Goal: Find specific page/section: Find specific page/section

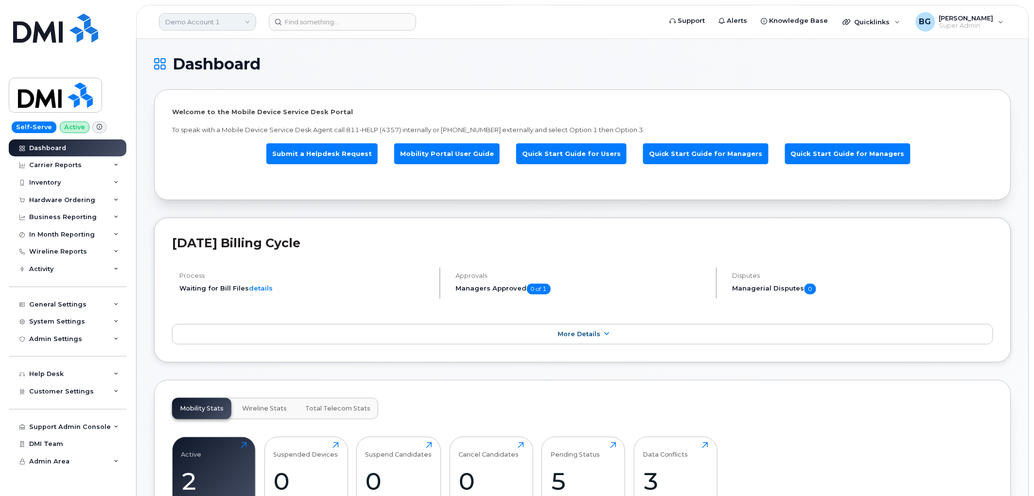
click at [201, 17] on link "Demo Account 1" at bounding box center [207, 21] width 97 height 17
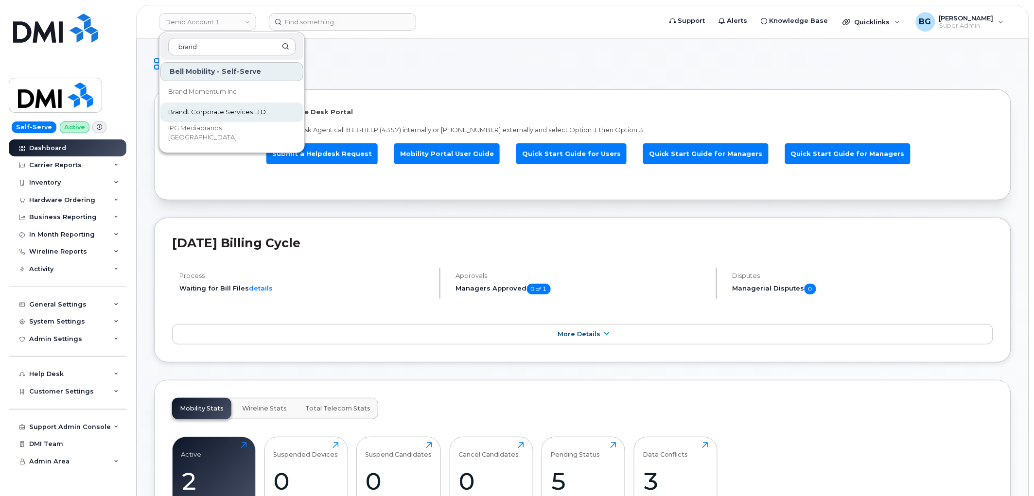
type input "brand"
click at [221, 110] on span "Brandt Corporate Services LTD" at bounding box center [217, 112] width 98 height 10
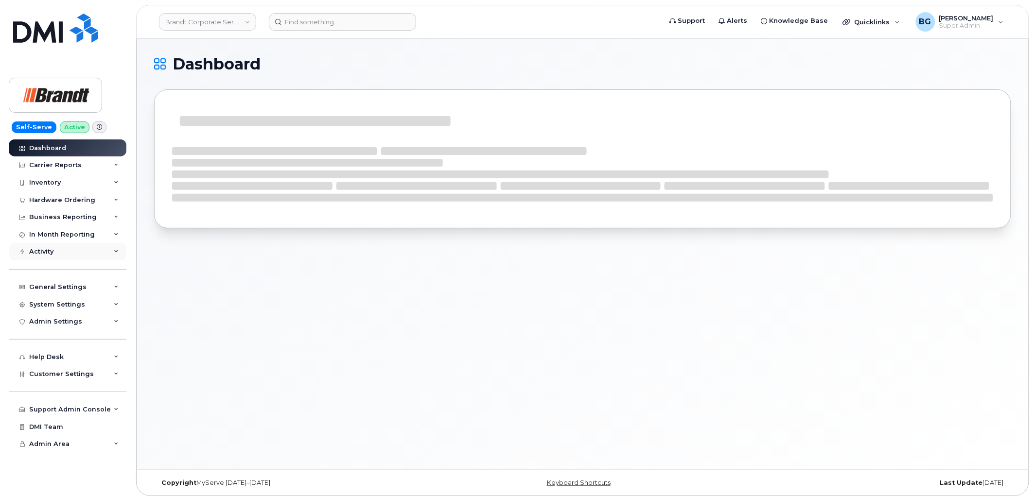
click at [51, 250] on div "Activity" at bounding box center [41, 252] width 24 height 8
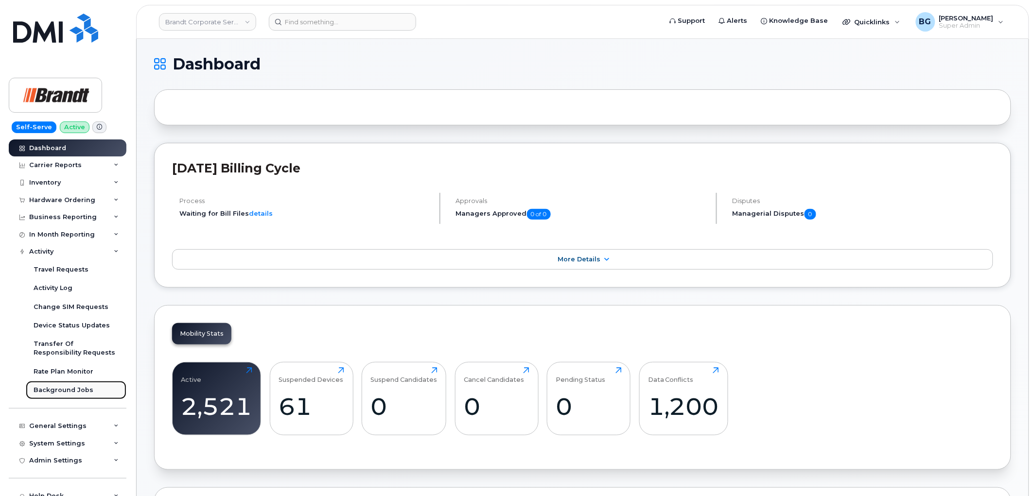
click at [64, 390] on div "Background Jobs" at bounding box center [64, 390] width 60 height 9
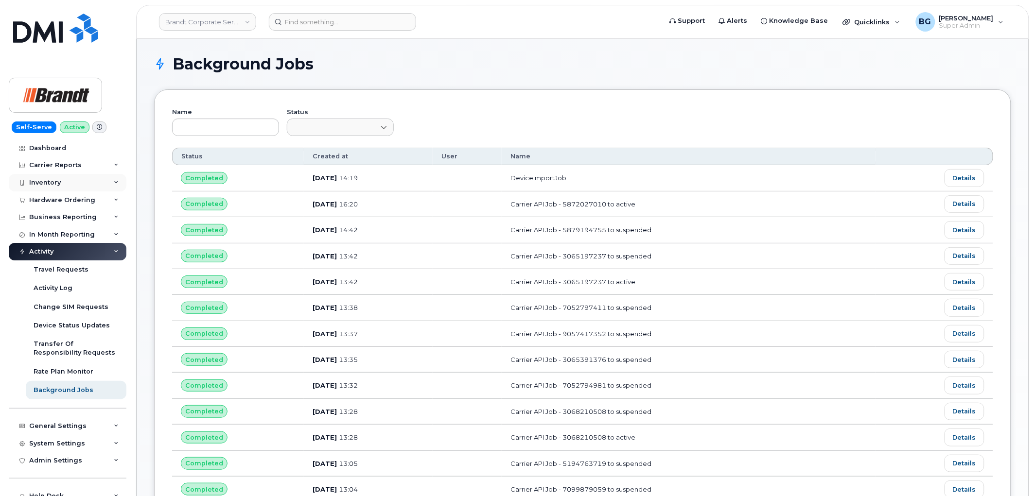
click at [45, 179] on div "Inventory" at bounding box center [45, 183] width 32 height 8
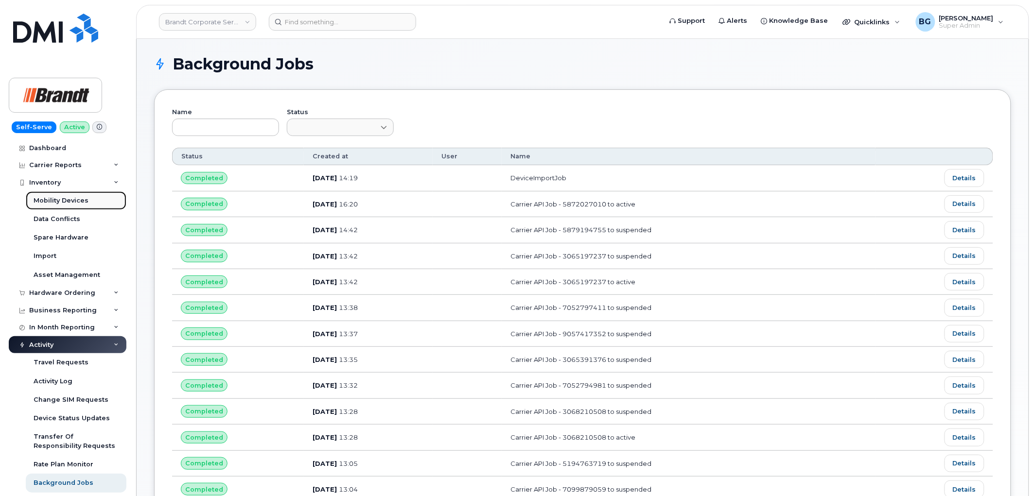
click at [51, 197] on div "Mobility Devices" at bounding box center [61, 200] width 55 height 9
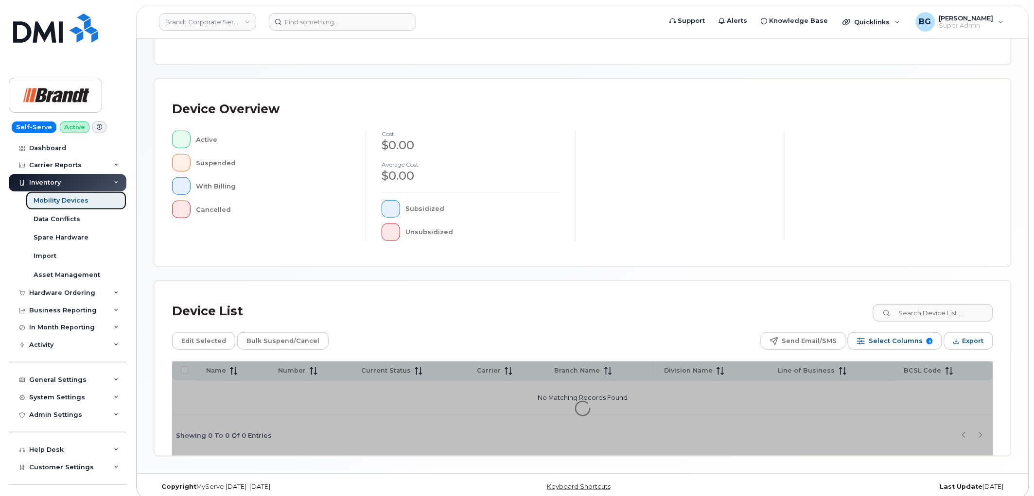
scroll to position [172, 0]
